Goal: Task Accomplishment & Management: Use online tool/utility

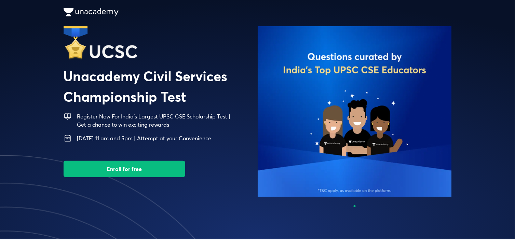
click at [111, 171] on button "Enroll for free" at bounding box center [125, 169] width 122 height 16
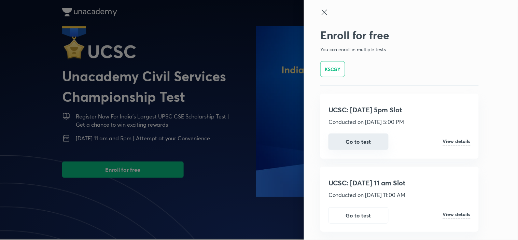
click at [367, 149] on button "Go to test" at bounding box center [359, 142] width 60 height 16
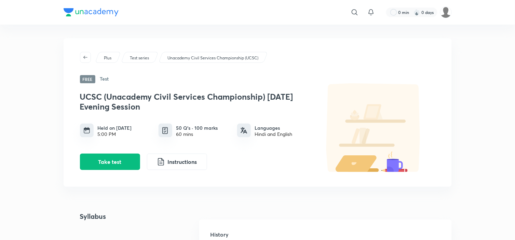
click at [145, 55] on p "Test series" at bounding box center [139, 58] width 19 height 6
click at [207, 58] on p "Unacademy Civil Services Championship (UCSC)" at bounding box center [212, 58] width 91 height 6
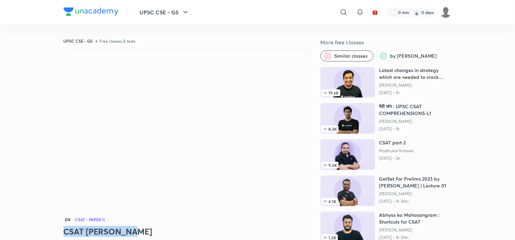
drag, startPoint x: 108, startPoint y: 232, endPoint x: 95, endPoint y: 230, distance: 13.9
click at [91, 230] on h3 "CSAT Ka Mahaquiz" at bounding box center [187, 231] width 246 height 11
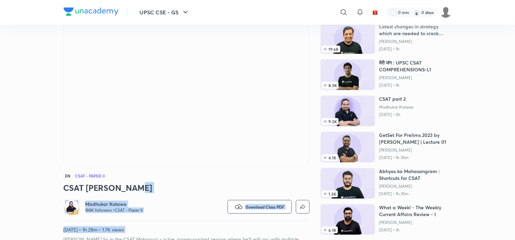
scroll to position [48, 0]
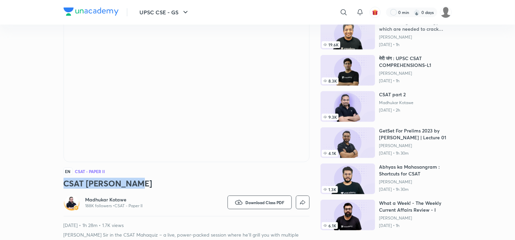
drag, startPoint x: 152, startPoint y: 229, endPoint x: 59, endPoint y: 181, distance: 104.3
copy h3 "CSAT [PERSON_NAME]"
click at [209, 185] on h3 "CSAT [PERSON_NAME]" at bounding box center [187, 183] width 246 height 11
click at [446, 12] on img at bounding box center [446, 12] width 12 height 12
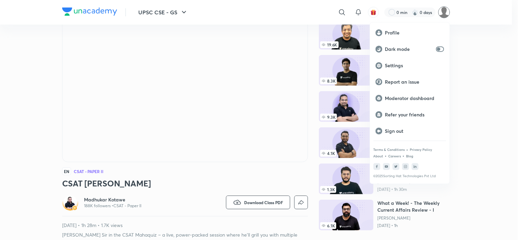
click at [446, 12] on div at bounding box center [259, 120] width 518 height 240
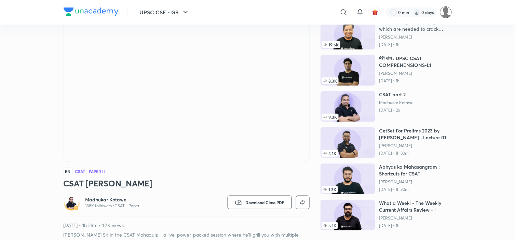
click at [442, 14] on img at bounding box center [446, 12] width 12 height 12
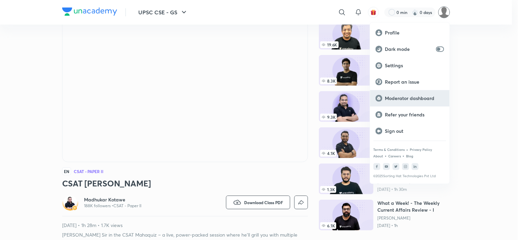
click at [419, 97] on p "Moderator dashboard" at bounding box center [414, 98] width 59 height 6
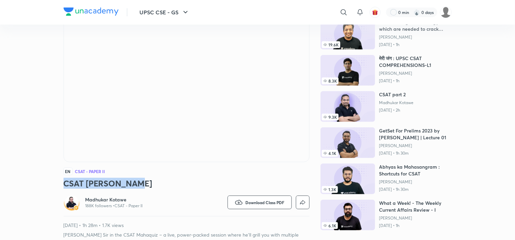
drag, startPoint x: 142, startPoint y: 185, endPoint x: 61, endPoint y: 179, distance: 81.2
copy h3 "CSAT [PERSON_NAME]"
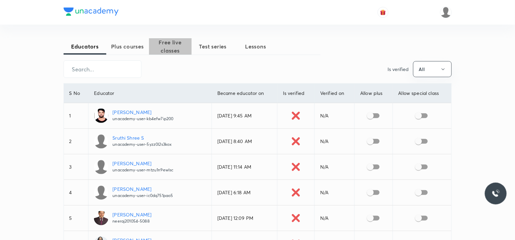
click at [171, 48] on span "Free live classes" at bounding box center [170, 46] width 43 height 16
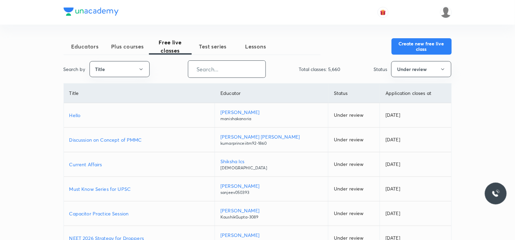
click at [222, 70] on input "text" at bounding box center [226, 68] width 77 height 17
paste input "879"
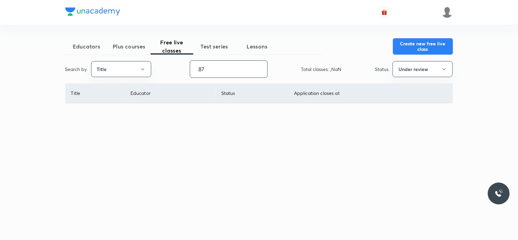
type input "8"
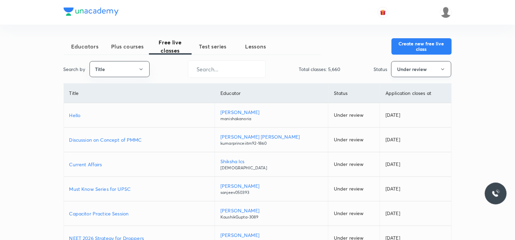
click at [430, 74] on button "Under review" at bounding box center [421, 69] width 60 height 16
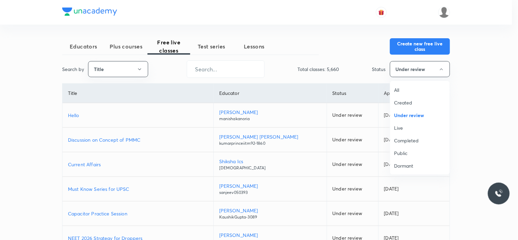
click at [416, 142] on span "Completed" at bounding box center [420, 140] width 51 height 7
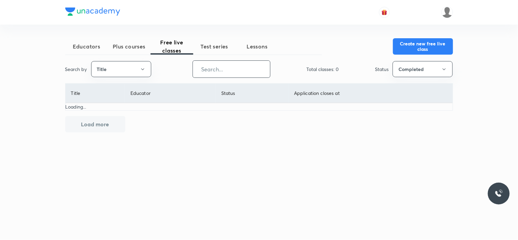
click at [218, 70] on input "text" at bounding box center [231, 68] width 77 height 17
type input "C"
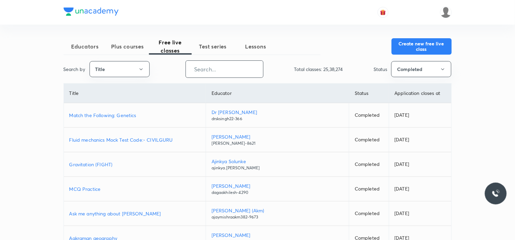
paste input "CSAT [PERSON_NAME]"
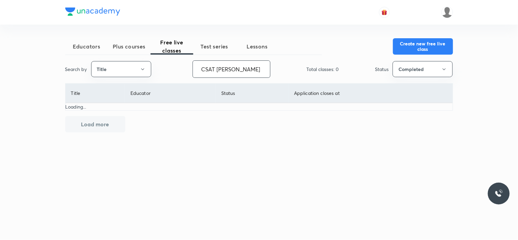
type input "CSAT [PERSON_NAME]"
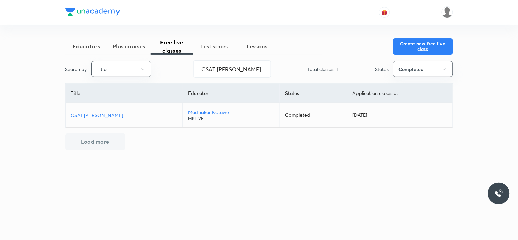
click at [105, 114] on p "CSAT [PERSON_NAME]" at bounding box center [124, 115] width 106 height 7
